Goal: Task Accomplishment & Management: Manage account settings

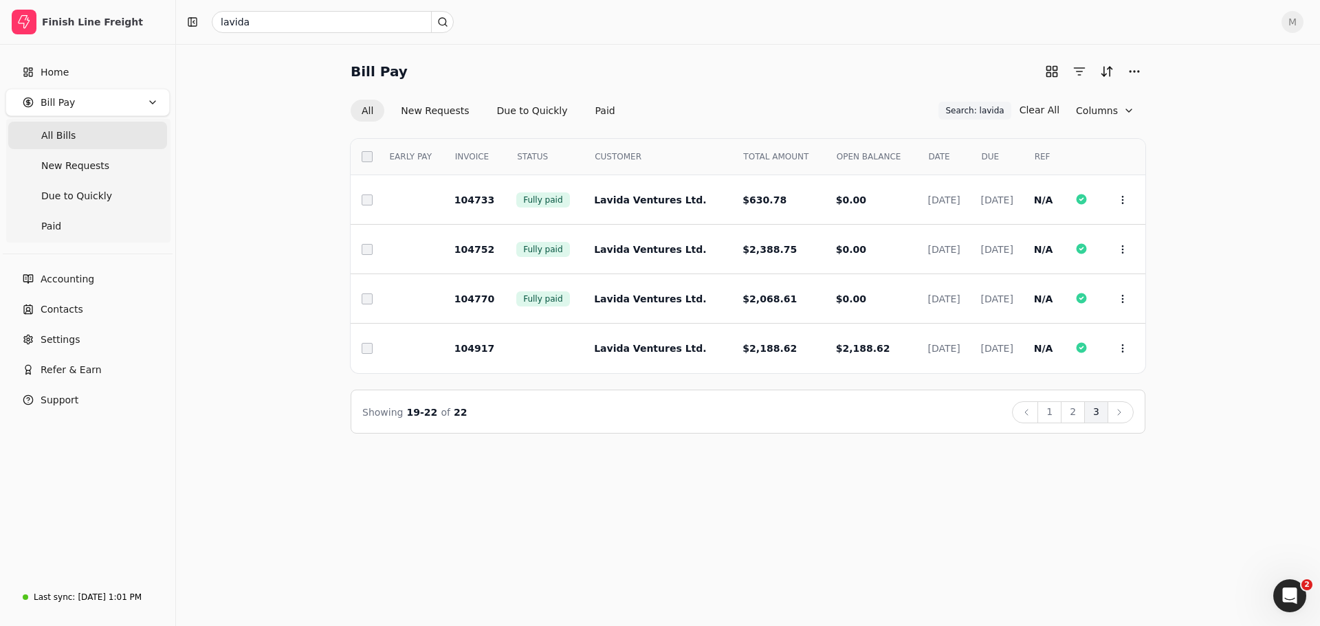
click at [63, 137] on span "All Bills" at bounding box center [58, 136] width 34 height 14
click at [54, 140] on span "All Bills" at bounding box center [58, 136] width 34 height 14
drag, startPoint x: 345, startPoint y: 20, endPoint x: 112, endPoint y: 30, distance: 233.2
click at [112, 30] on div "Finish Line Freight Home Bill Pay All Bills New Requests Due to Quickly Paid Ac…" at bounding box center [660, 313] width 1320 height 626
click at [301, 27] on input "text" at bounding box center [333, 22] width 242 height 22
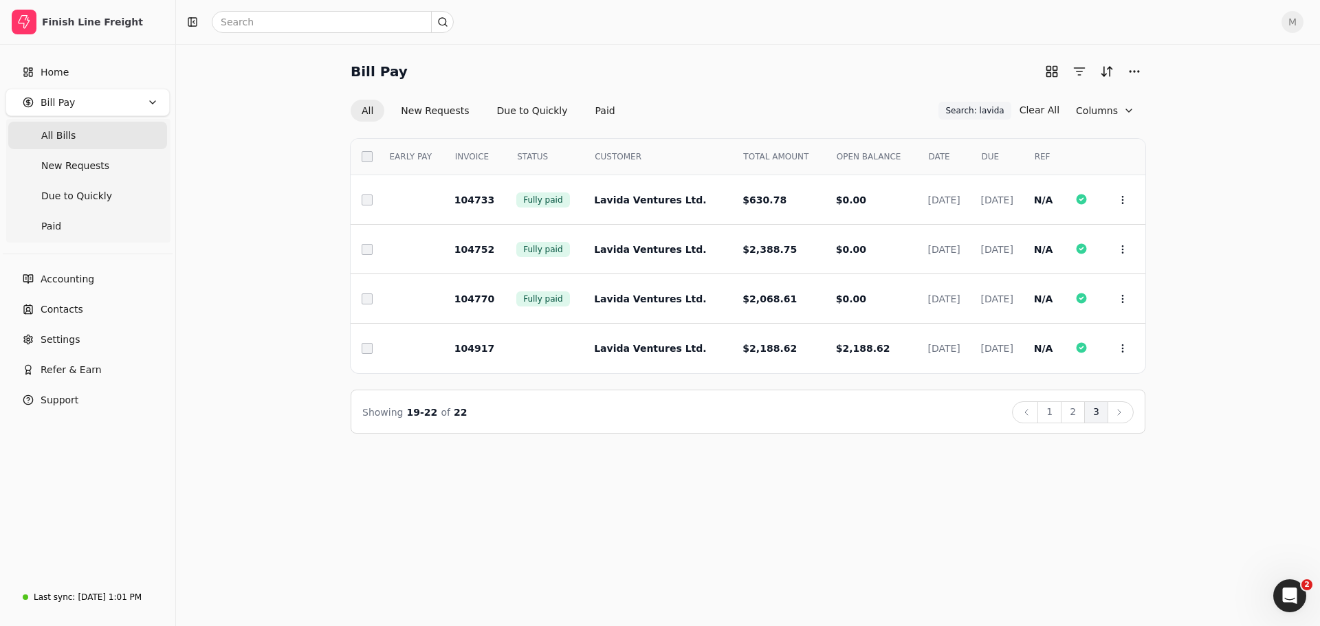
click at [71, 133] on Bills "All Bills" at bounding box center [87, 135] width 159 height 27
click at [74, 164] on span "New Requests" at bounding box center [75, 166] width 68 height 14
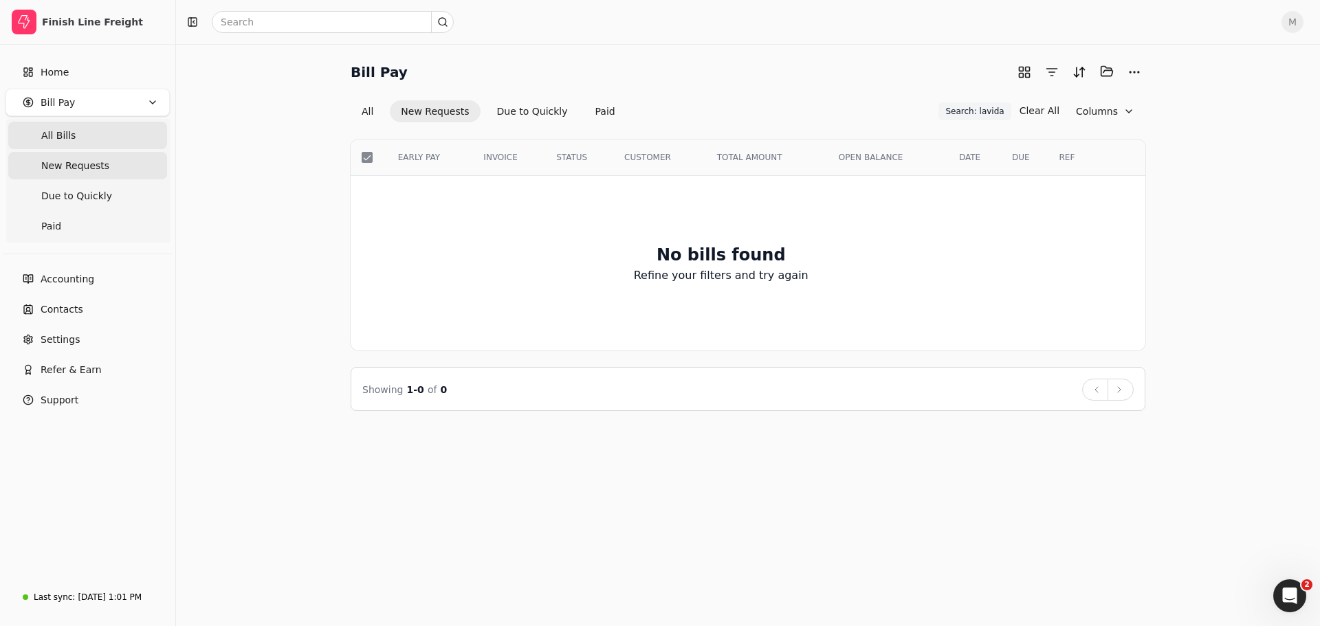
click at [56, 129] on span "All Bills" at bounding box center [58, 136] width 34 height 14
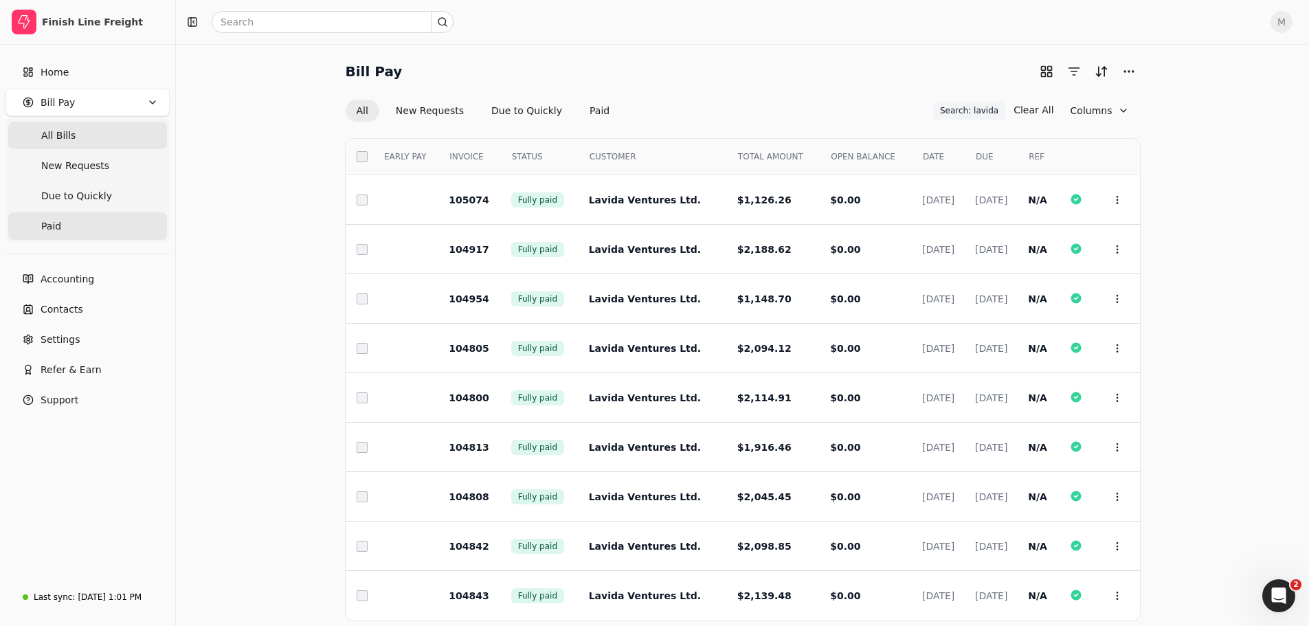
click at [64, 228] on link "Paid" at bounding box center [87, 225] width 159 height 27
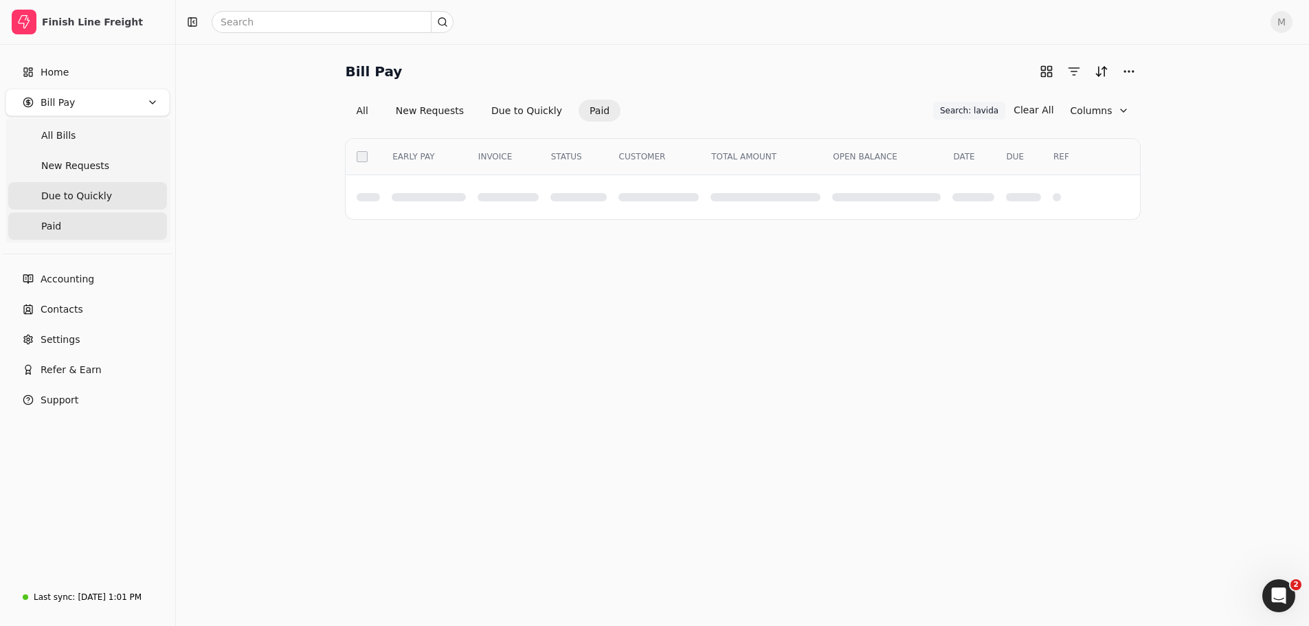
click at [65, 199] on span "Due to Quickly" at bounding box center [76, 196] width 71 height 14
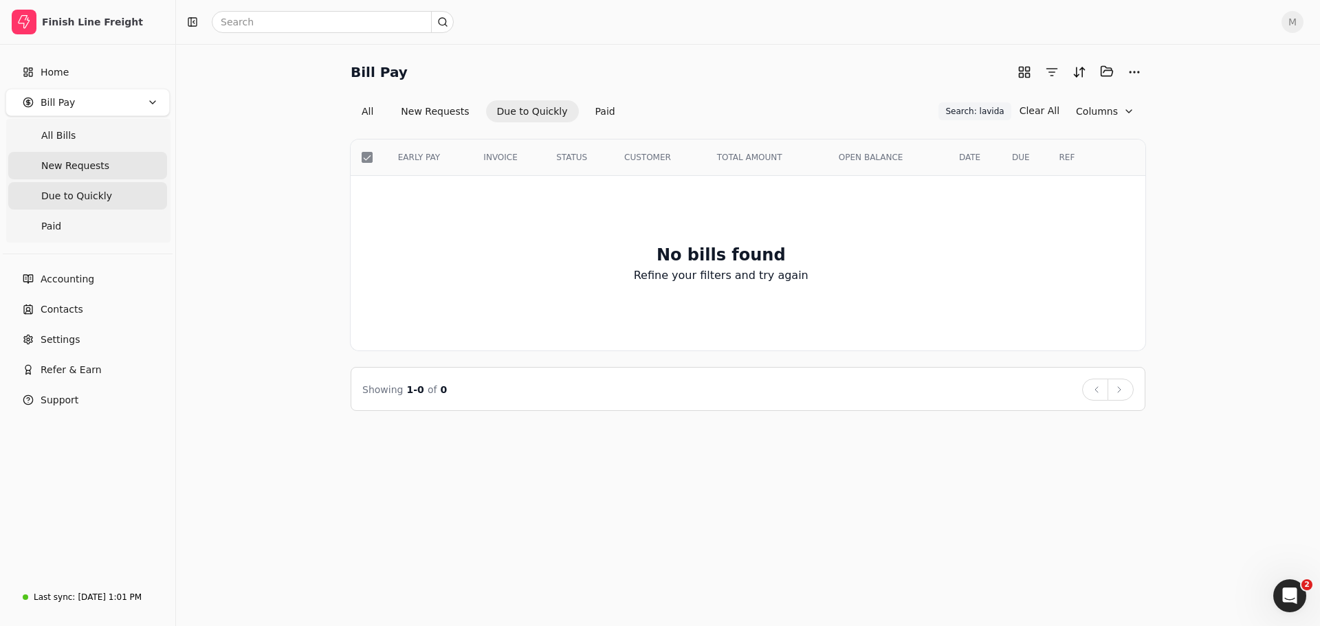
click at [65, 170] on span "New Requests" at bounding box center [75, 166] width 68 height 14
click at [65, 144] on Bills "All Bills" at bounding box center [87, 135] width 159 height 27
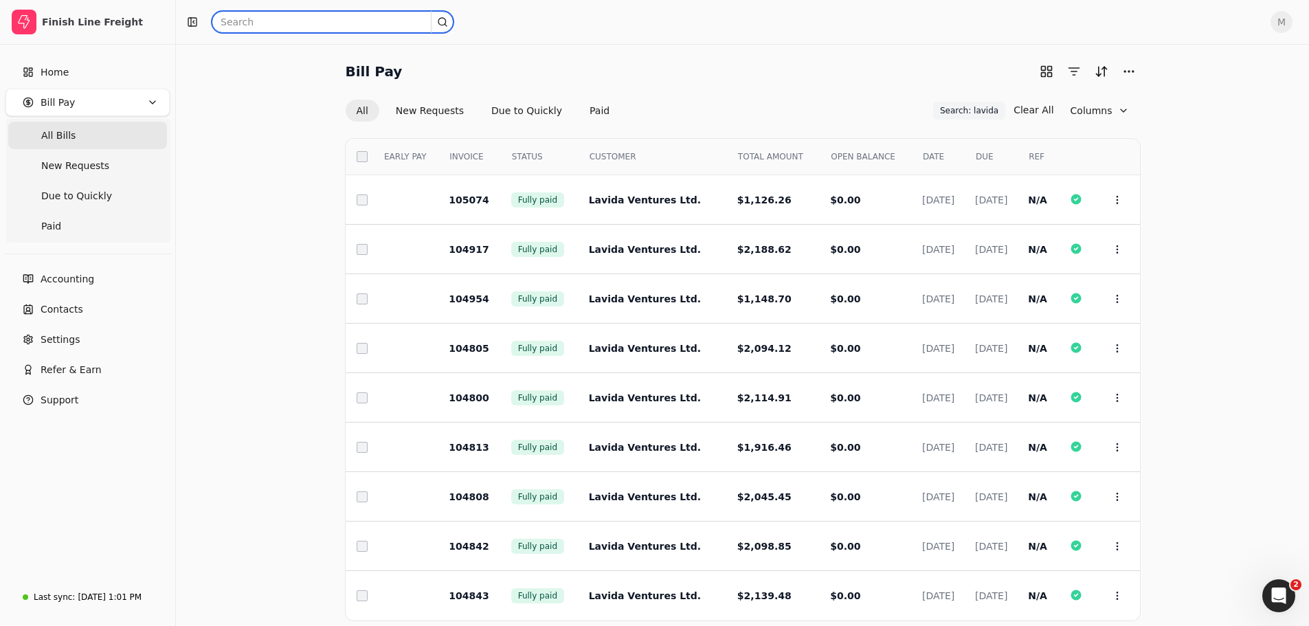
click at [276, 20] on input "text" at bounding box center [333, 22] width 242 height 22
click at [195, 21] on button "button" at bounding box center [192, 22] width 22 height 22
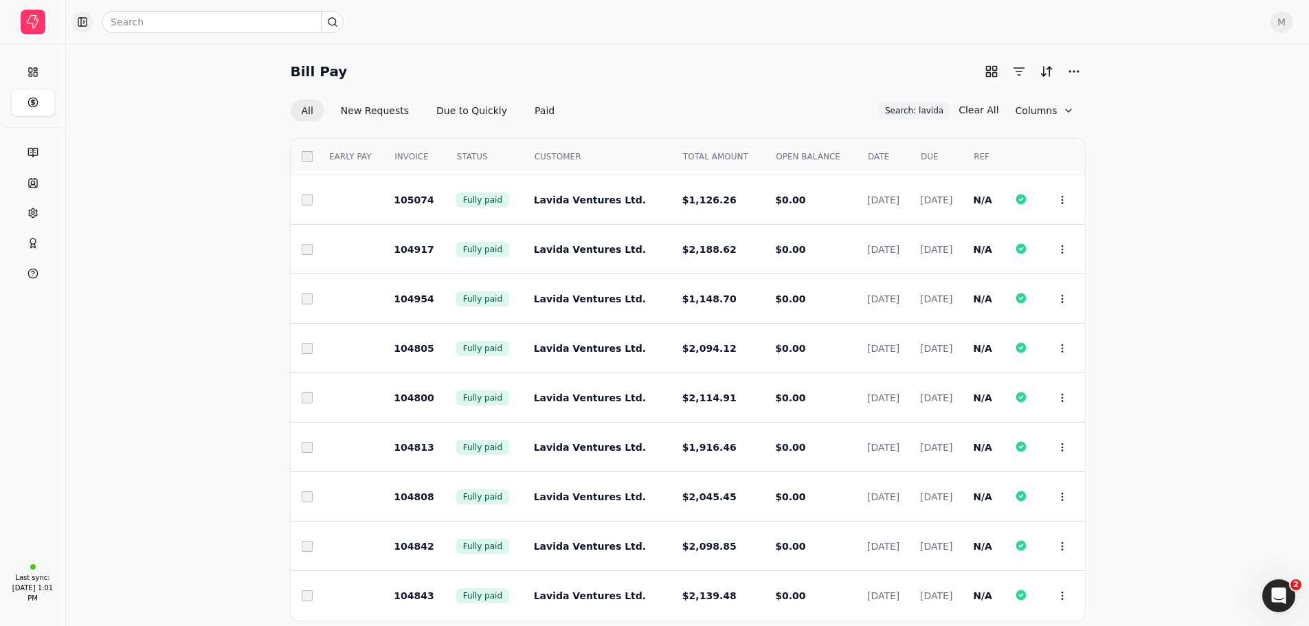
click at [86, 19] on button "button" at bounding box center [82, 22] width 22 height 22
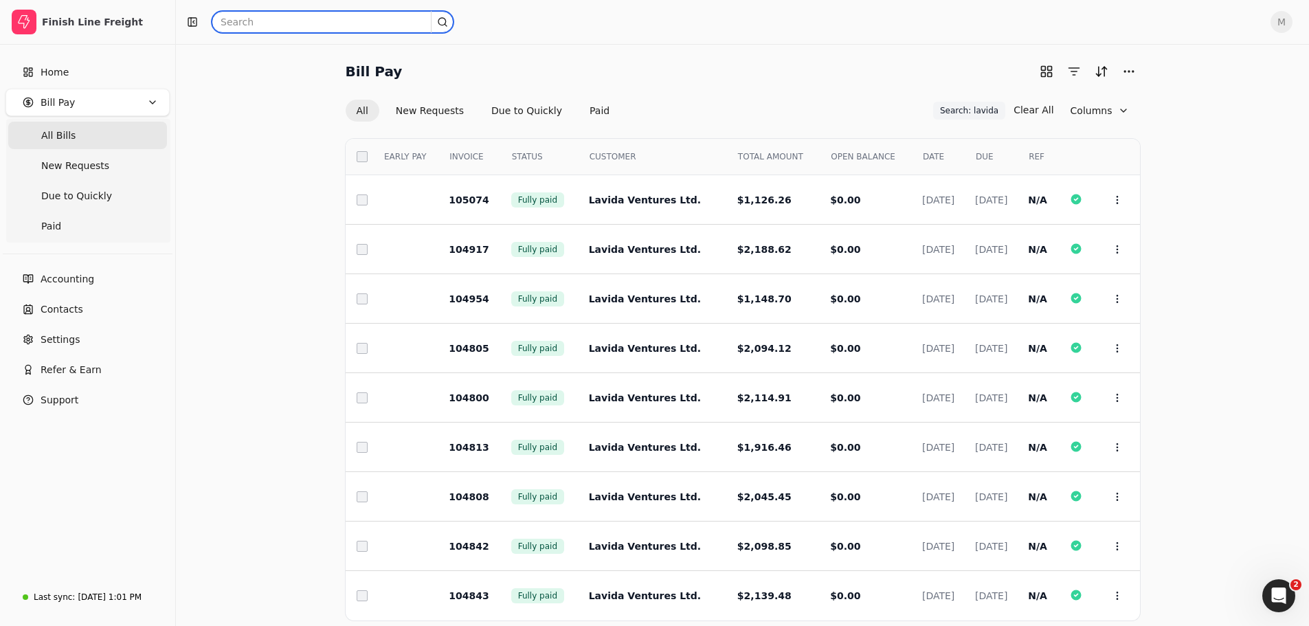
click at [262, 28] on input "text" at bounding box center [333, 22] width 242 height 22
click at [441, 20] on icon at bounding box center [442, 21] width 11 height 11
click at [456, 27] on div at bounding box center [720, 22] width 1078 height 22
click at [443, 22] on icon at bounding box center [442, 21] width 11 height 11
click at [442, 21] on icon at bounding box center [442, 21] width 11 height 11
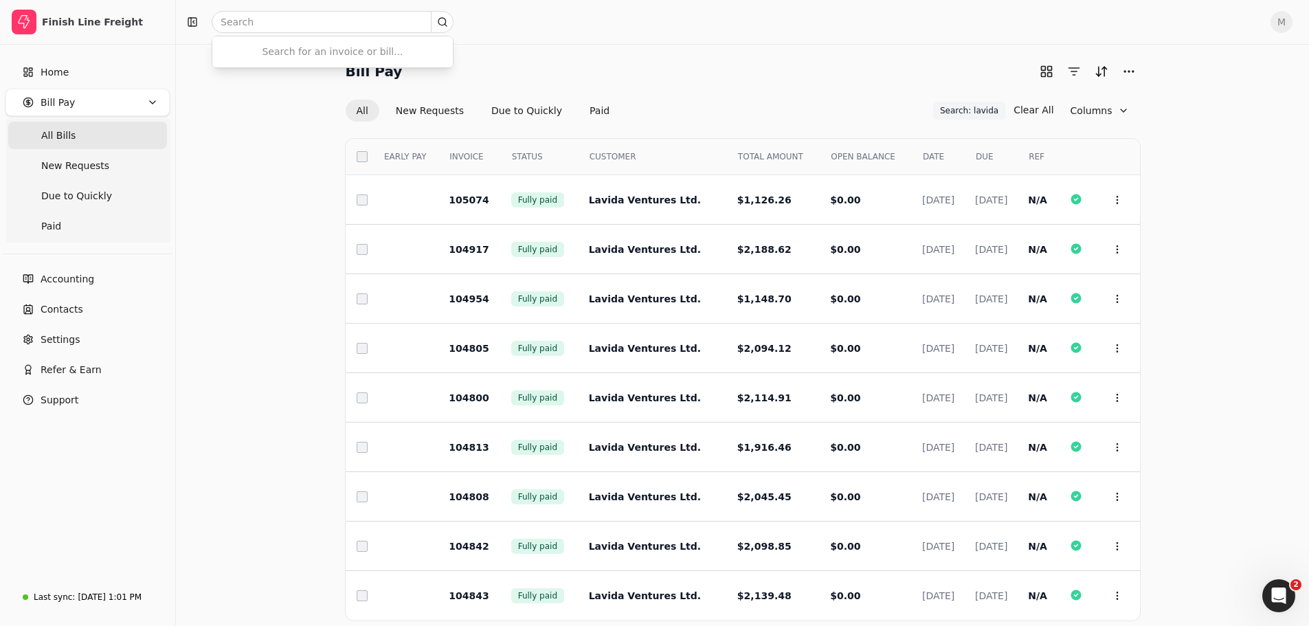
drag, startPoint x: 442, startPoint y: 21, endPoint x: 452, endPoint y: 30, distance: 13.1
click at [441, 21] on icon at bounding box center [442, 21] width 11 height 11
click at [86, 170] on span "New Requests" at bounding box center [75, 166] width 68 height 14
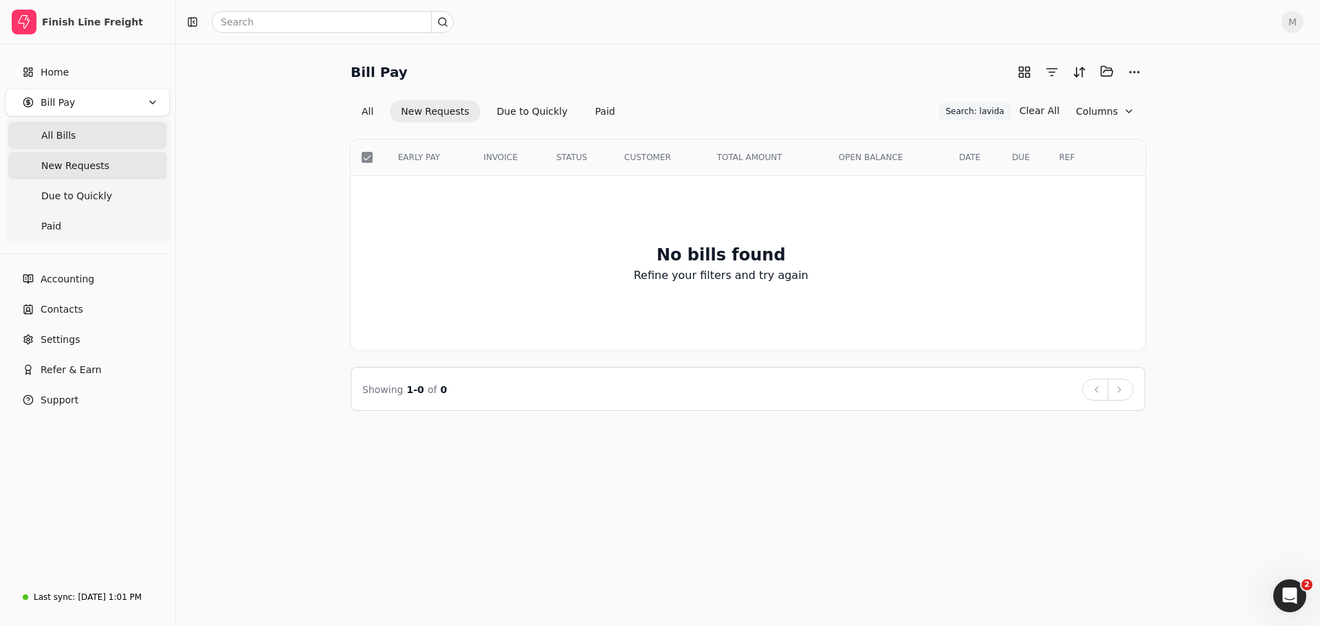
click at [38, 142] on Bills "All Bills" at bounding box center [87, 135] width 159 height 27
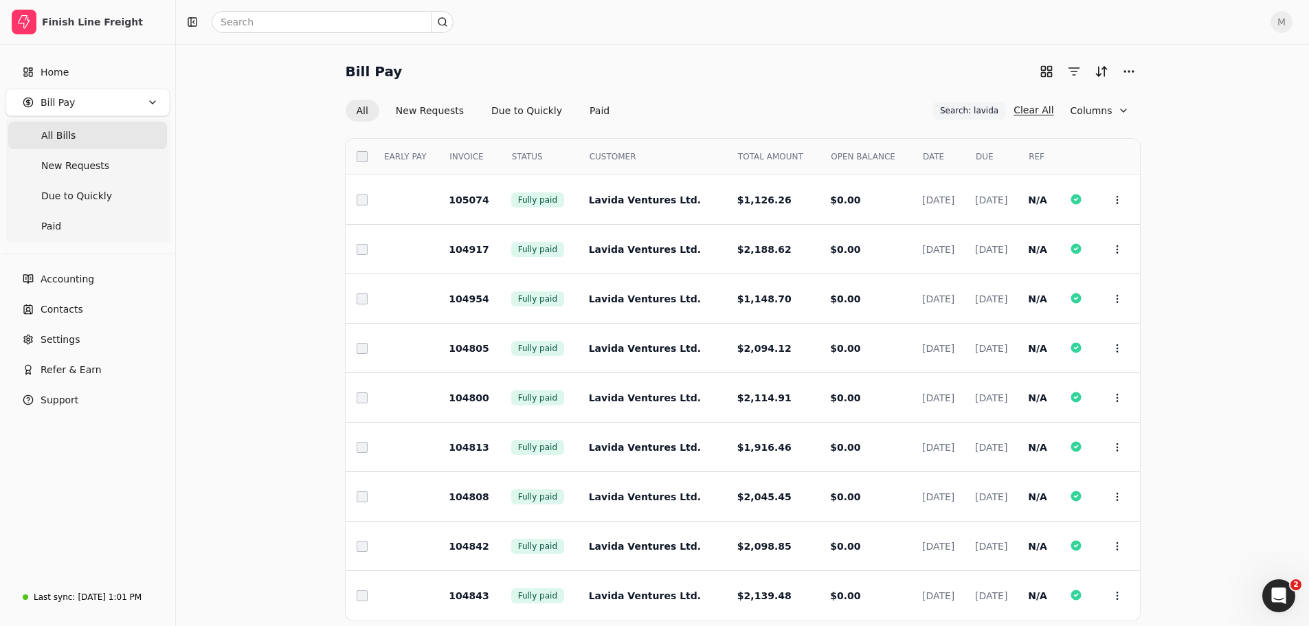
click at [1044, 115] on button "Clear All" at bounding box center [1034, 110] width 40 height 22
